Goal: Information Seeking & Learning: Learn about a topic

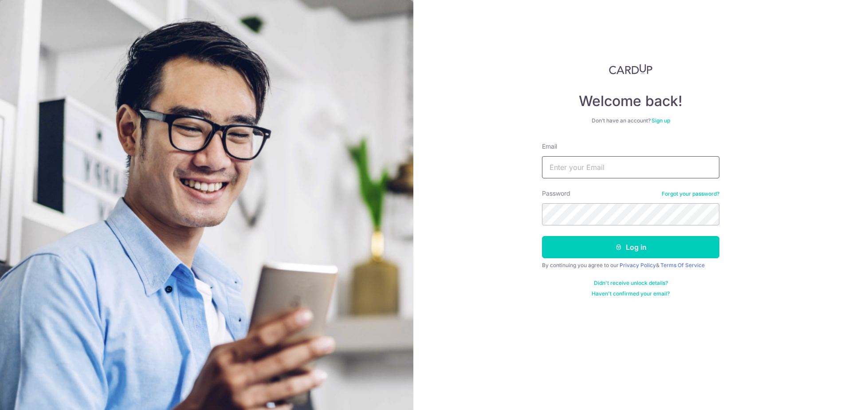
click at [574, 164] on input "Email" at bounding box center [630, 167] width 177 height 22
type input "[EMAIL_ADDRESS][DOMAIN_NAME]"
click at [542, 236] on button "Log in" at bounding box center [630, 247] width 177 height 22
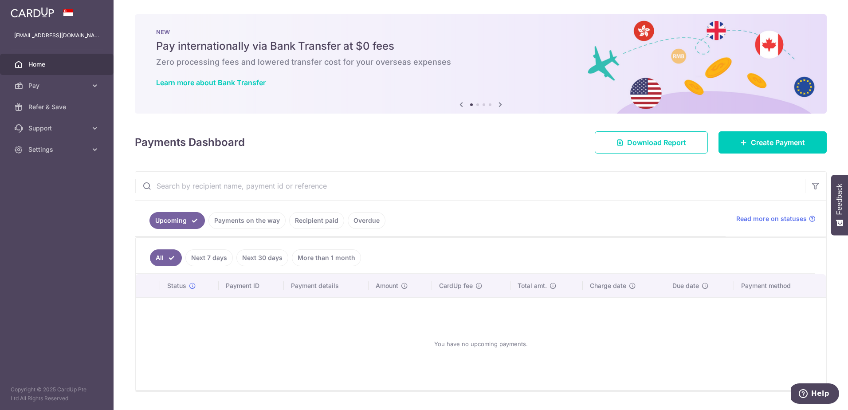
click at [252, 222] on link "Payments on the way" at bounding box center [246, 220] width 77 height 17
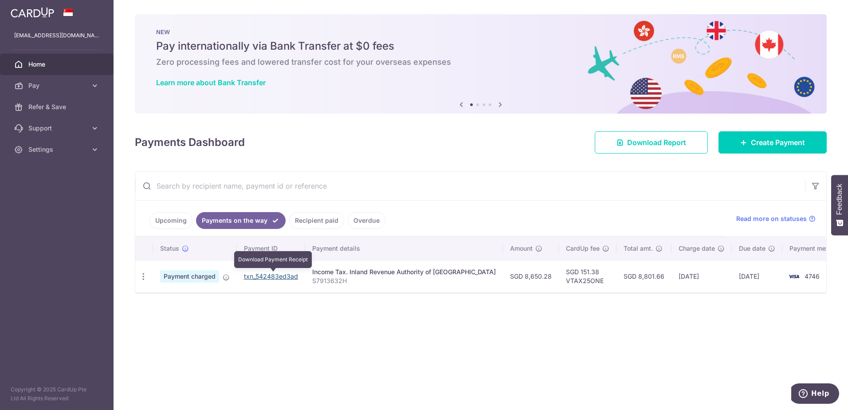
click at [290, 278] on link "txn_542483ed3ad" at bounding box center [271, 276] width 54 height 8
click at [314, 221] on link "Recipient paid" at bounding box center [316, 220] width 55 height 17
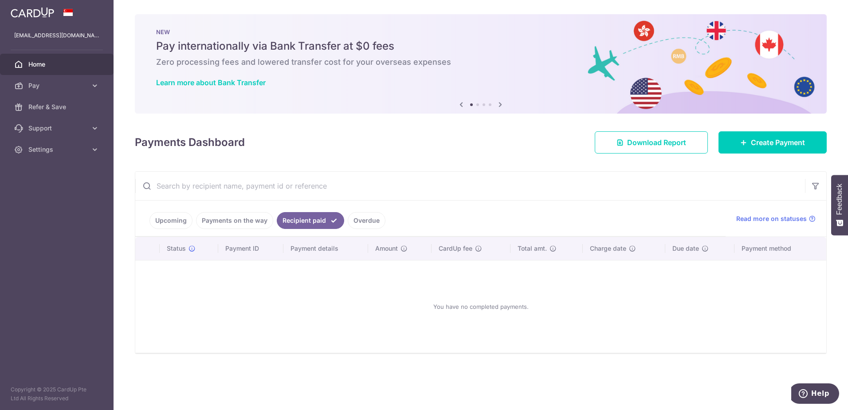
click at [362, 222] on link "Overdue" at bounding box center [367, 220] width 38 height 17
click at [169, 220] on link "Upcoming" at bounding box center [170, 220] width 43 height 17
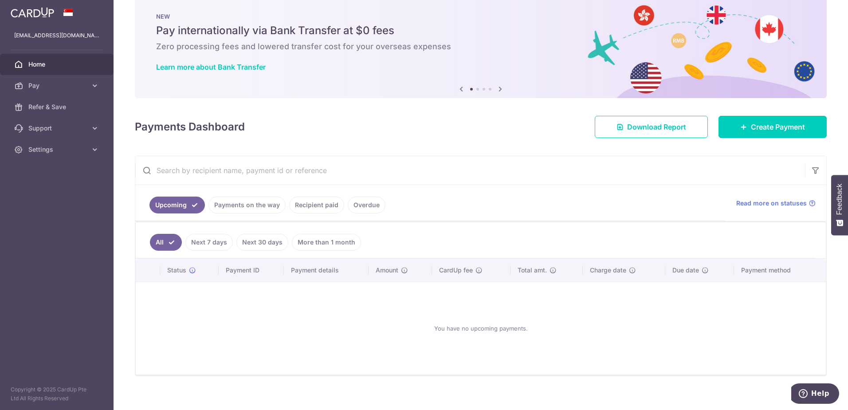
scroll to position [23, 0]
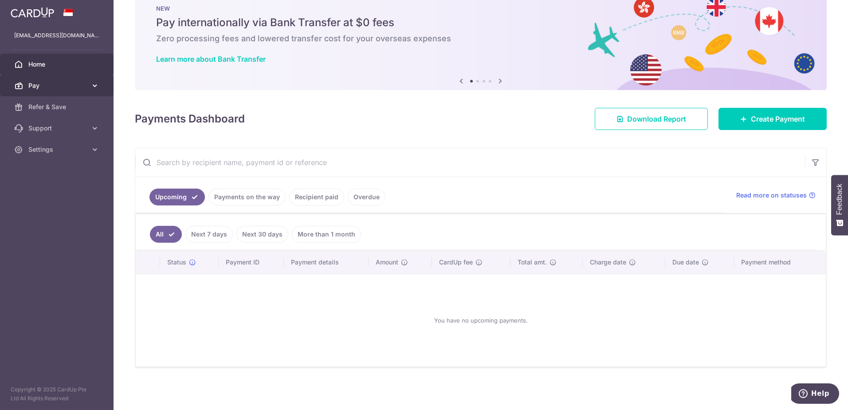
click at [51, 86] on span "Pay" at bounding box center [57, 85] width 59 height 9
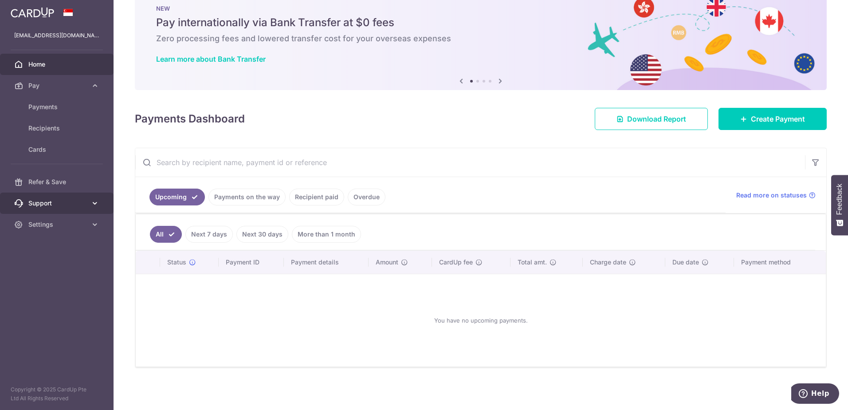
click at [51, 204] on span "Support" at bounding box center [57, 203] width 59 height 9
click at [51, 223] on span "FAQ" at bounding box center [57, 224] width 59 height 9
